Goal: Task Accomplishment & Management: Complete application form

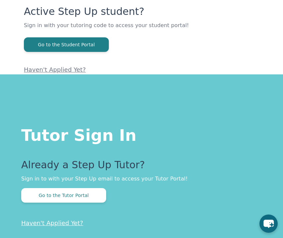
scroll to position [67, 0]
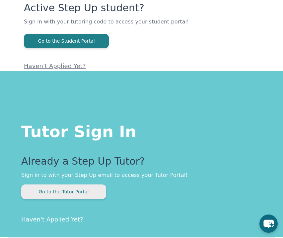
click at [55, 191] on button "Go to the Tutor Portal" at bounding box center [63, 192] width 85 height 15
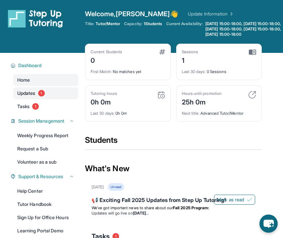
click at [35, 97] on span "Updates" at bounding box center [26, 93] width 18 height 7
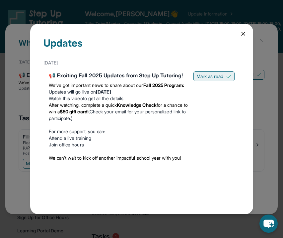
click at [214, 78] on span "Mark as read" at bounding box center [209, 76] width 27 height 7
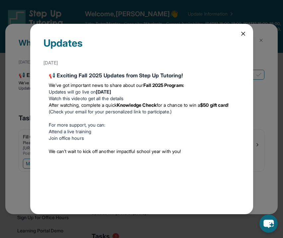
click at [243, 33] on icon at bounding box center [242, 33] width 3 height 3
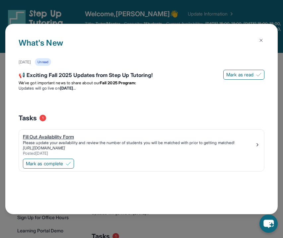
click at [54, 136] on div "Fill Out Availability Form" at bounding box center [139, 137] width 232 height 7
click at [260, 36] on button at bounding box center [260, 40] width 13 height 13
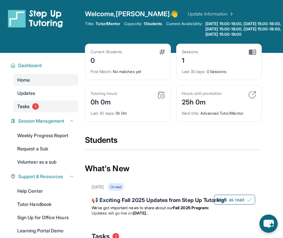
click at [40, 107] on link "Tasks 1" at bounding box center [45, 107] width 65 height 12
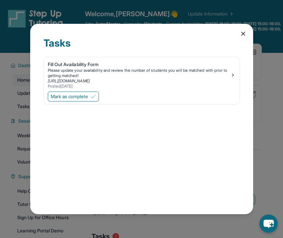
click at [243, 33] on icon at bounding box center [242, 33] width 7 height 7
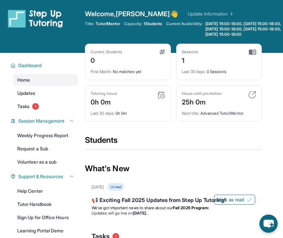
click at [205, 116] on div "Next title : Advanced Tutor/Mentor" at bounding box center [219, 111] width 75 height 9
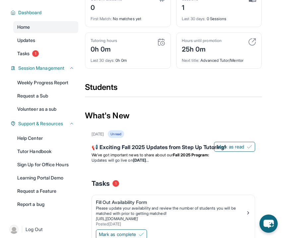
scroll to position [57, 0]
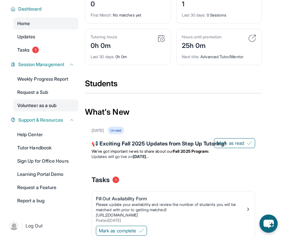
click at [38, 108] on link "Volunteer as a sub" at bounding box center [45, 106] width 65 height 12
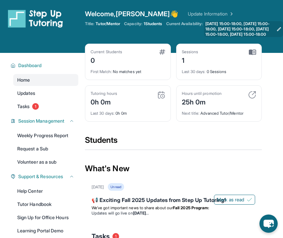
scroll to position [0, 0]
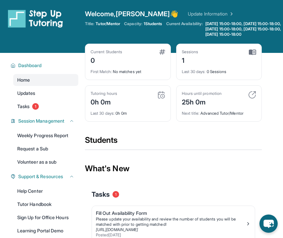
click at [195, 74] on span "Last 30 days :" at bounding box center [194, 71] width 24 height 5
click at [183, 65] on div "1" at bounding box center [190, 60] width 17 height 11
click at [161, 99] on img at bounding box center [161, 95] width 8 height 8
click at [39, 164] on link "Volunteer as a sub" at bounding box center [45, 162] width 65 height 12
